Goal: Transaction & Acquisition: Book appointment/travel/reservation

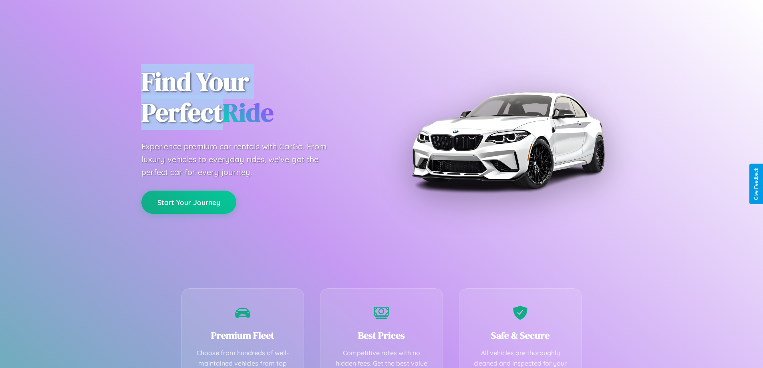
scroll to position [234, 0]
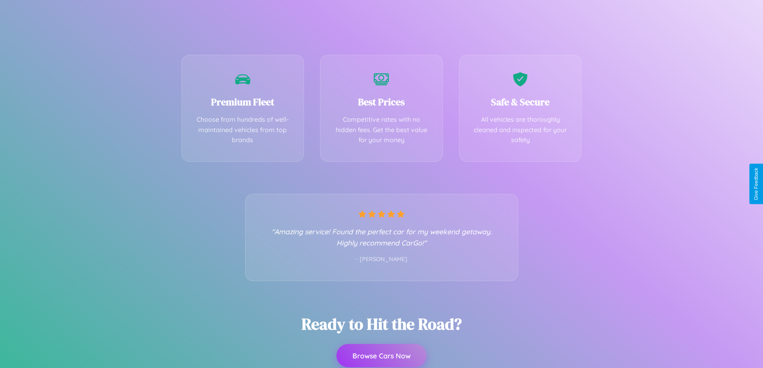
click at [382, 356] on button "Browse Cars Now" at bounding box center [382, 355] width 90 height 23
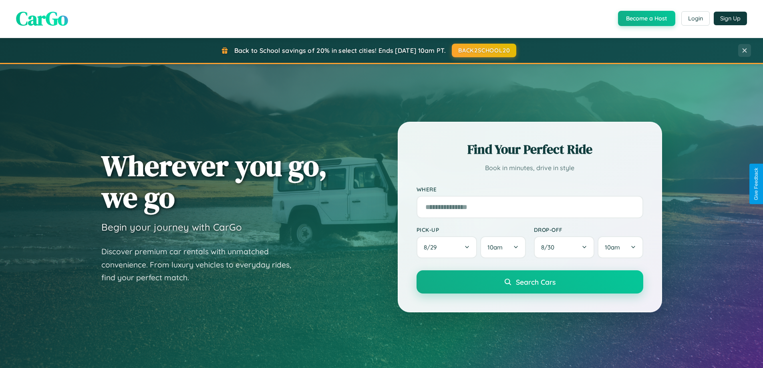
scroll to position [24, 0]
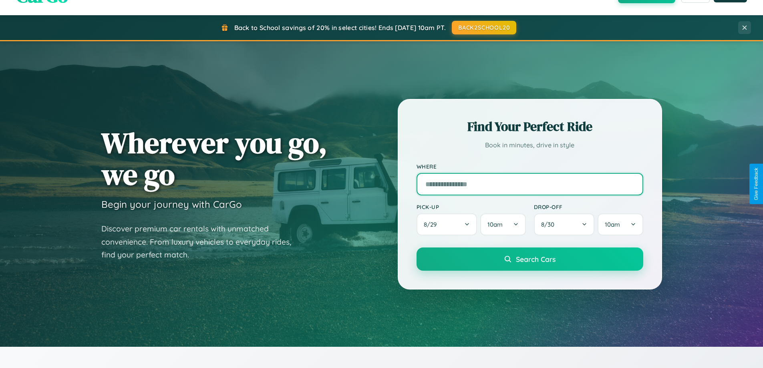
click at [530, 184] on input "text" at bounding box center [530, 184] width 227 height 22
type input "**********"
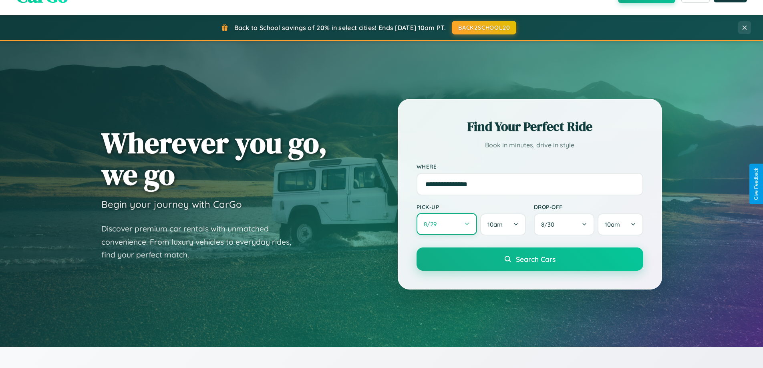
click at [447, 224] on button "8 / 29" at bounding box center [447, 224] width 61 height 22
select select "*"
select select "****"
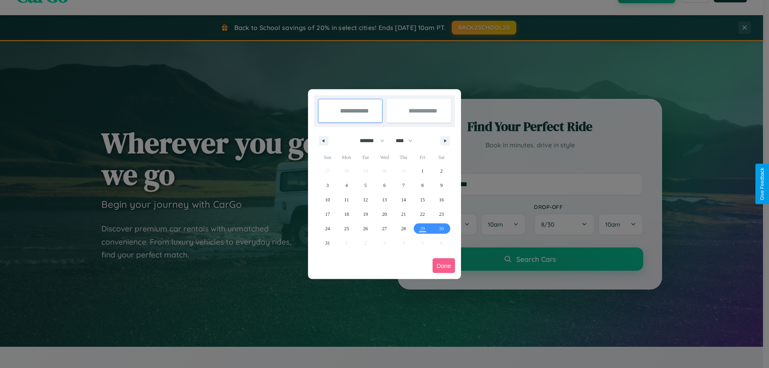
drag, startPoint x: 369, startPoint y: 141, endPoint x: 385, endPoint y: 161, distance: 25.7
click at [369, 141] on select "******* ******** ***** ***** *** **** **** ****** ********* ******* ******** **…" at bounding box center [371, 140] width 34 height 13
select select "*"
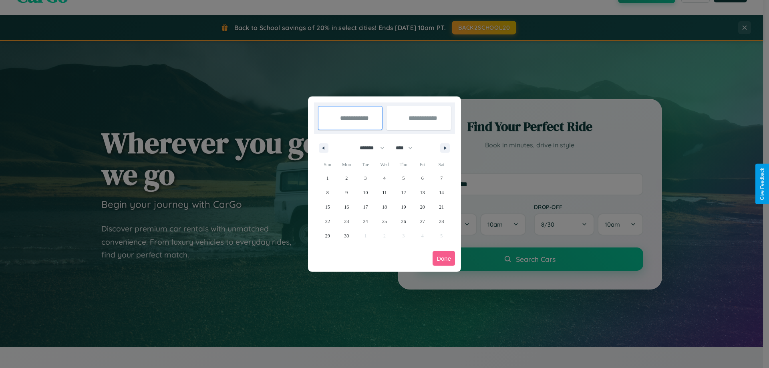
drag, startPoint x: 408, startPoint y: 148, endPoint x: 385, endPoint y: 161, distance: 26.5
click at [408, 148] on select "**** **** **** **** **** **** **** **** **** **** **** **** **** **** **** ****…" at bounding box center [404, 147] width 24 height 13
select select "****"
click at [327, 192] on span "7" at bounding box center [328, 193] width 2 height 14
type input "**********"
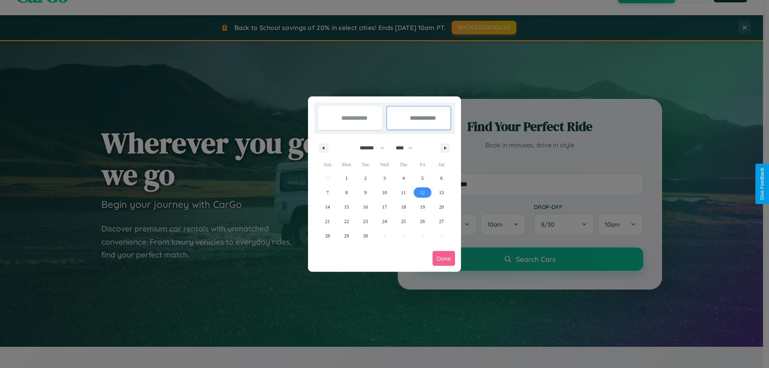
click at [422, 192] on span "12" at bounding box center [422, 193] width 5 height 14
type input "**********"
click at [444, 258] on button "Done" at bounding box center [444, 258] width 22 height 15
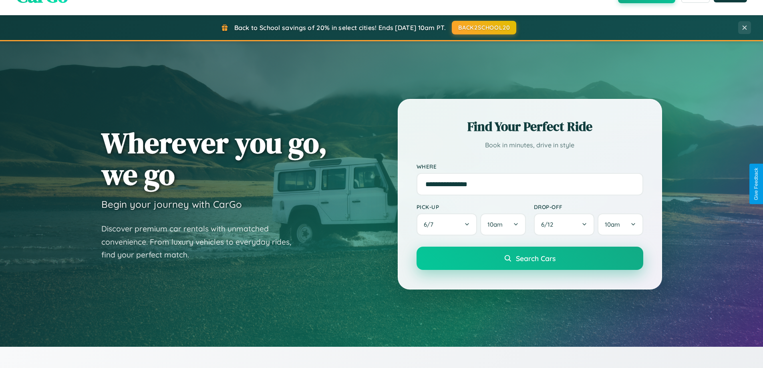
click at [530, 258] on span "Search Cars" at bounding box center [536, 258] width 40 height 9
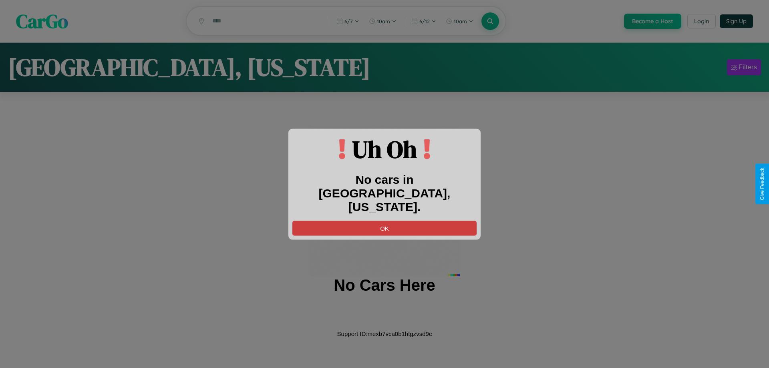
click at [385, 221] on button "OK" at bounding box center [385, 228] width 184 height 15
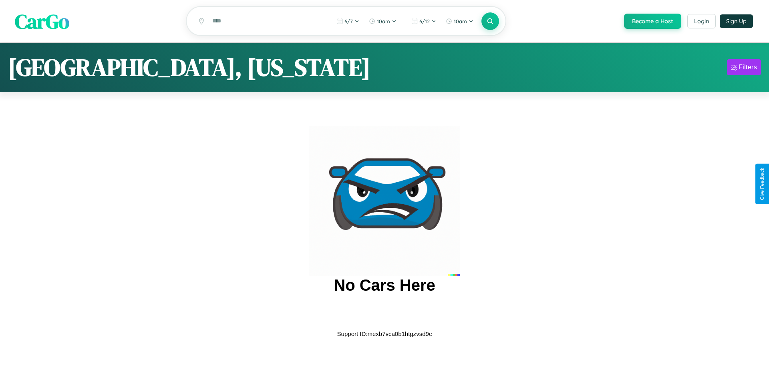
click at [42, 22] on span "CarGo" at bounding box center [42, 21] width 55 height 28
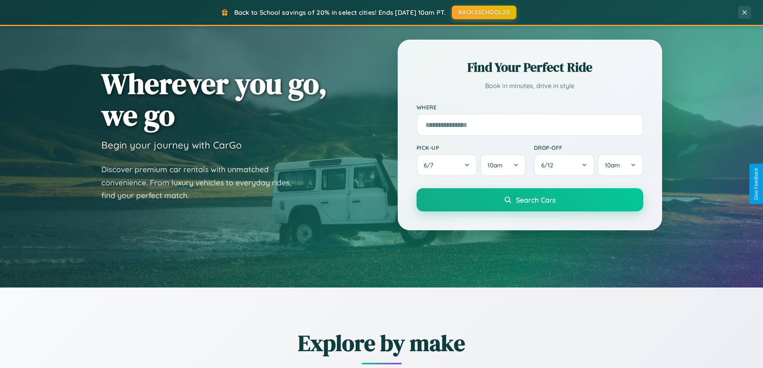
scroll to position [551, 0]
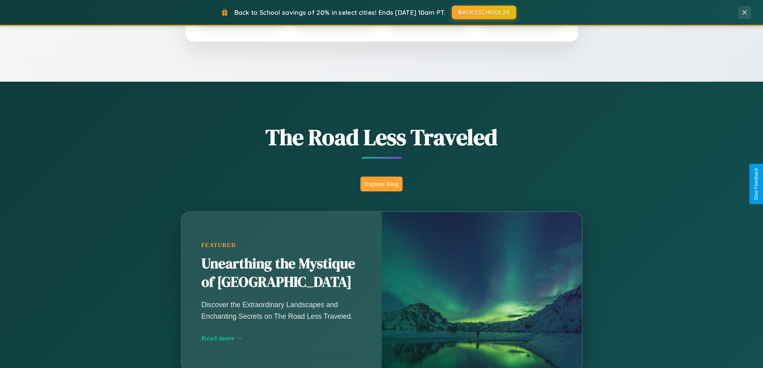
click at [382, 184] on button "Explore Blog" at bounding box center [382, 184] width 42 height 15
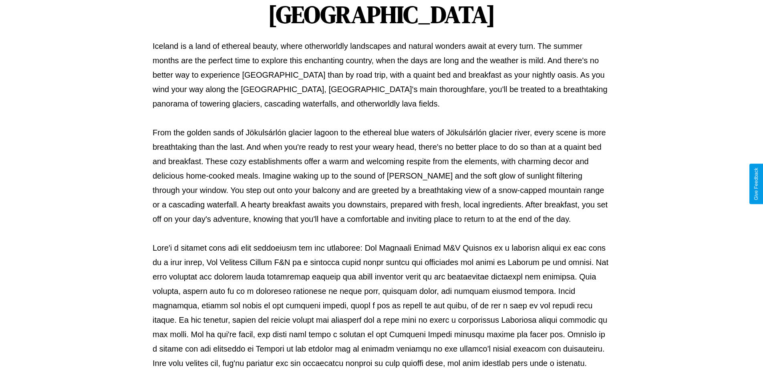
scroll to position [259, 0]
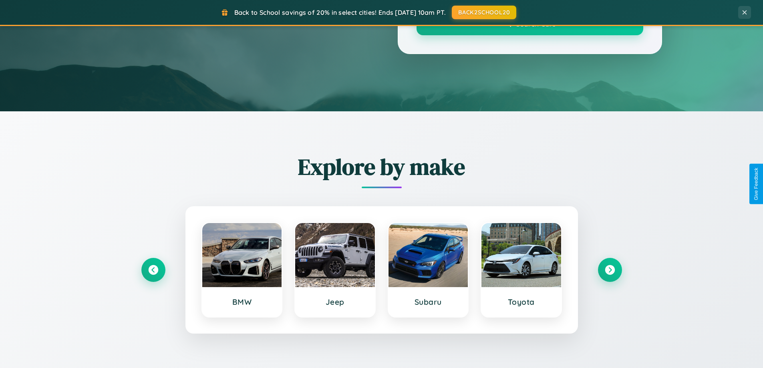
scroll to position [551, 0]
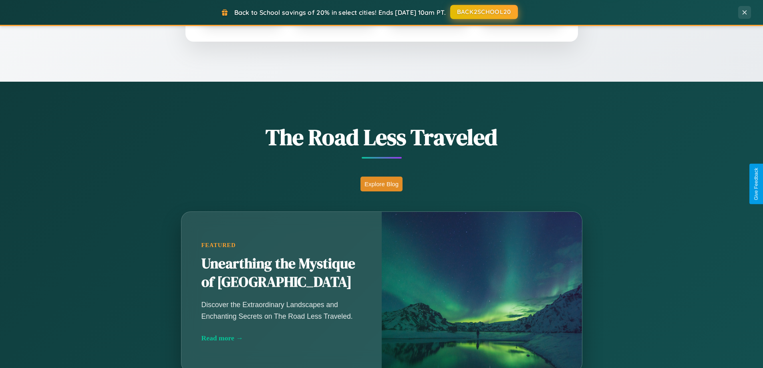
click at [484, 12] on button "BACK2SCHOOL20" at bounding box center [484, 12] width 68 height 14
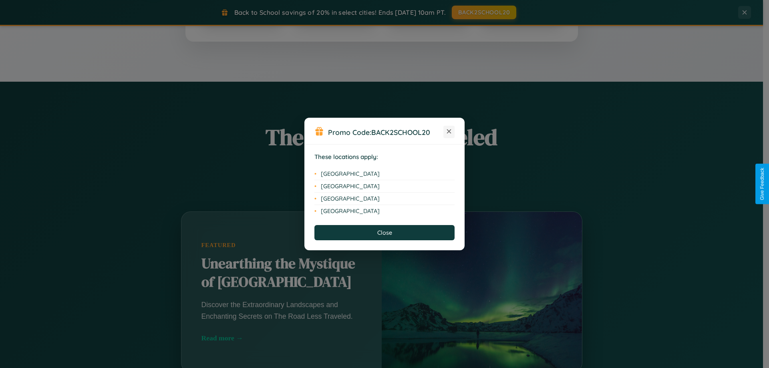
click at [449, 132] on icon at bounding box center [449, 131] width 4 height 4
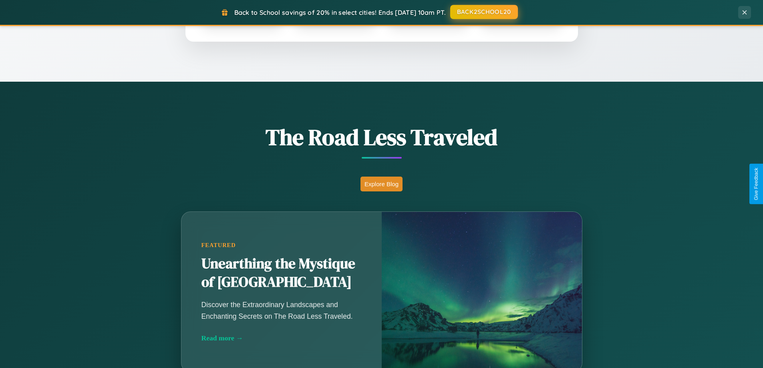
click at [484, 12] on button "BACK2SCHOOL20" at bounding box center [484, 12] width 68 height 14
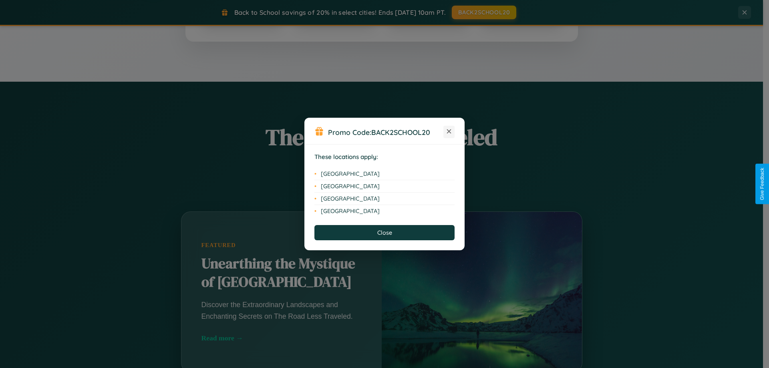
click at [449, 132] on icon at bounding box center [449, 131] width 4 height 4
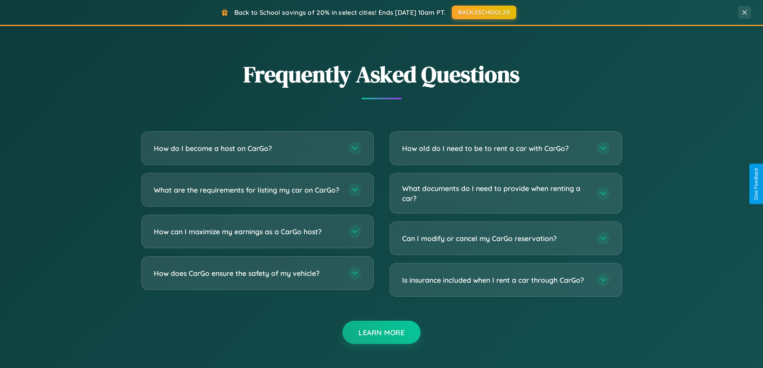
scroll to position [1542, 0]
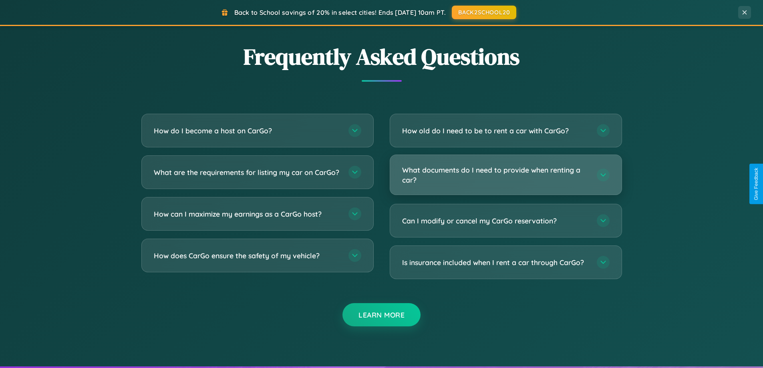
click at [506, 175] on h3 "What documents do I need to provide when renting a car?" at bounding box center [495, 175] width 187 height 20
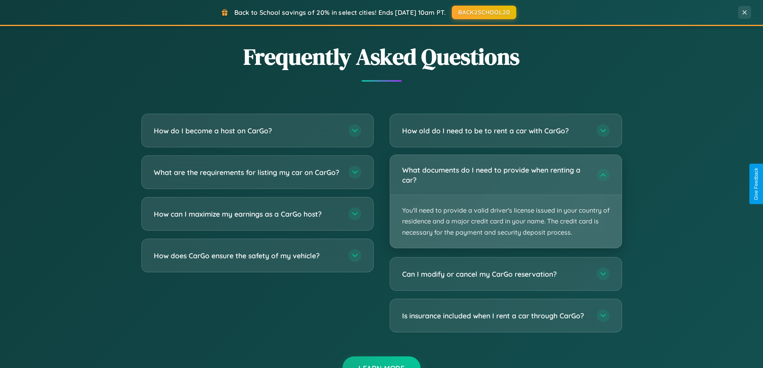
click at [506, 201] on p "You'll need to provide a valid driver's license issued in your country of resid…" at bounding box center [506, 221] width 232 height 53
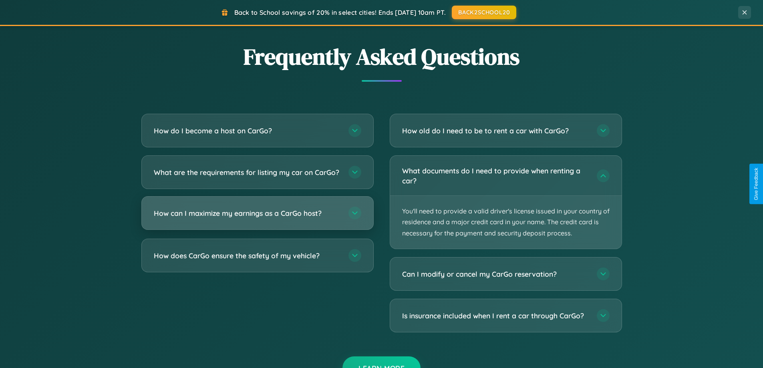
click at [257, 218] on h3 "How can I maximize my earnings as a CarGo host?" at bounding box center [247, 213] width 187 height 10
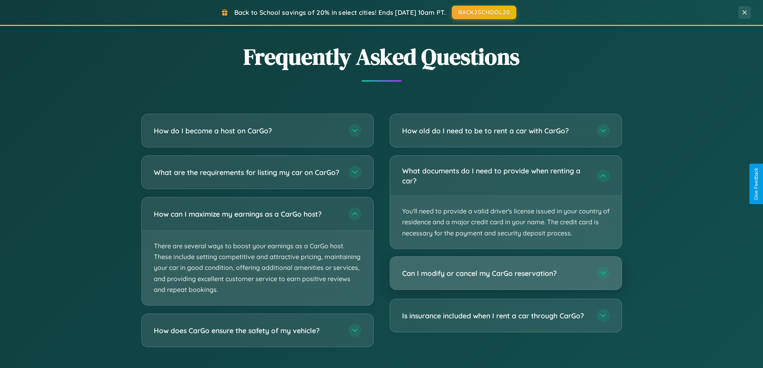
click at [506, 274] on h3 "Can I modify or cancel my CarGo reservation?" at bounding box center [495, 273] width 187 height 10
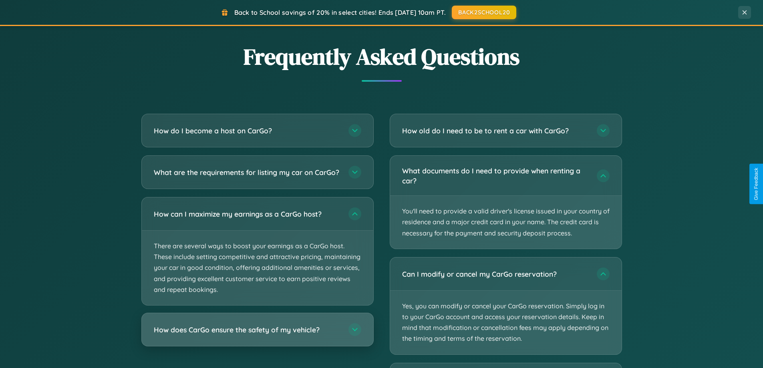
click at [257, 335] on h3 "How does CarGo ensure the safety of my vehicle?" at bounding box center [247, 330] width 187 height 10
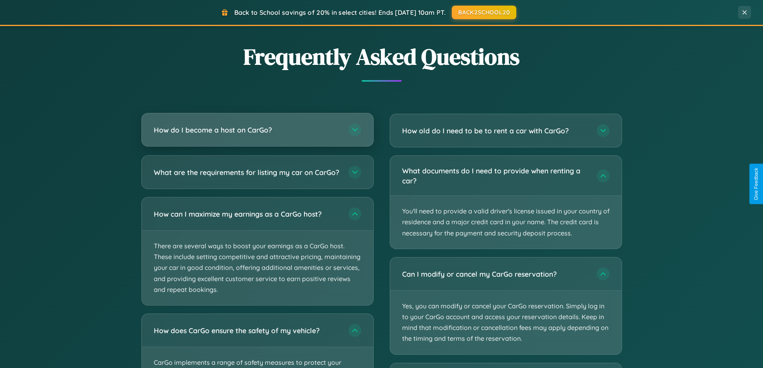
click at [257, 130] on h3 "How do I become a host on CarGo?" at bounding box center [247, 130] width 187 height 10
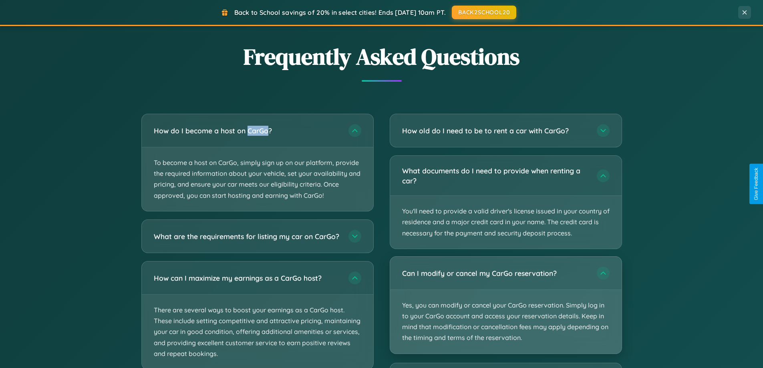
click at [506, 306] on p "Yes, you can modify or cancel your CarGo reservation. Simply log in to your Car…" at bounding box center [506, 322] width 232 height 64
